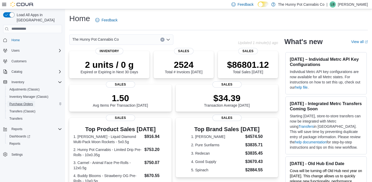
click at [20, 102] on span "Purchase Orders" at bounding box center [21, 104] width 24 height 4
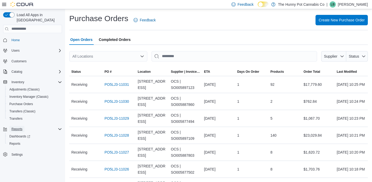
click at [17, 127] on span "Reports" at bounding box center [16, 129] width 11 height 4
